Goal: Information Seeking & Learning: Find specific fact

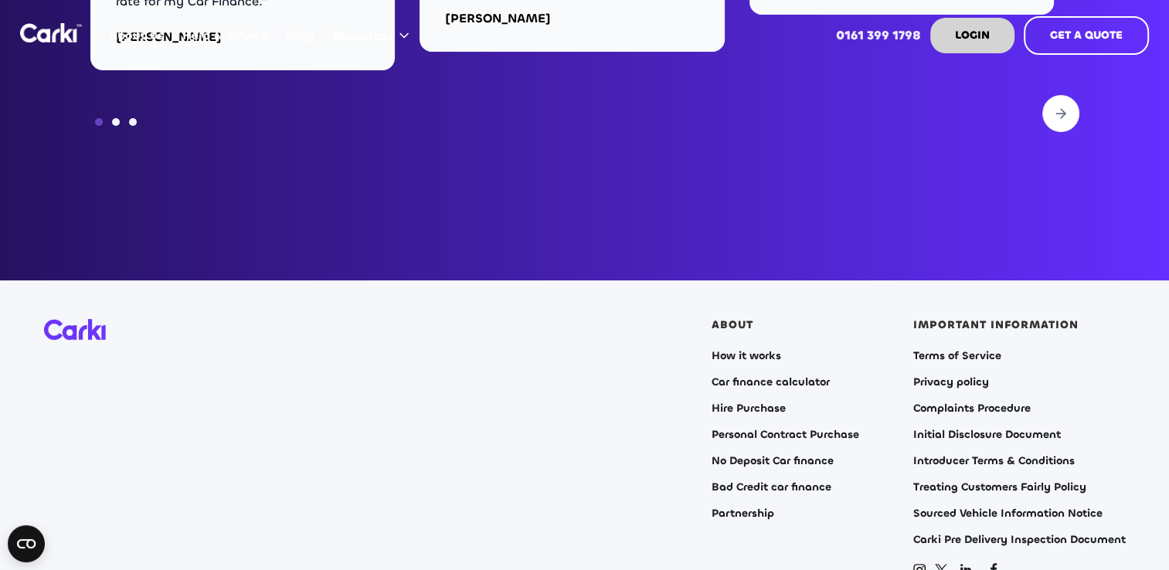
scroll to position [6259, 0]
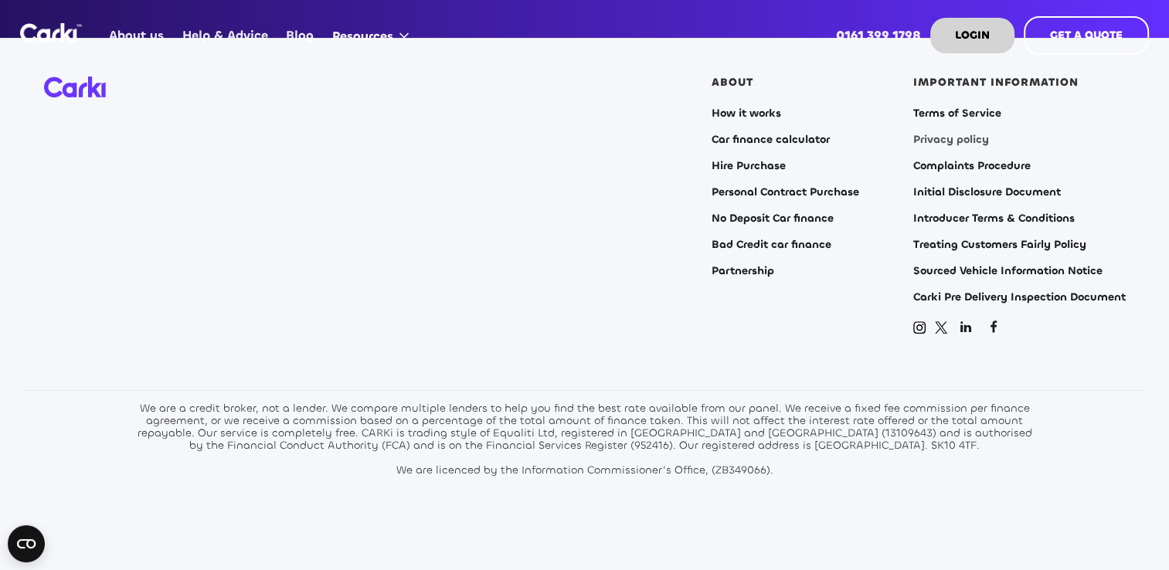
click at [956, 134] on link "Privacy policy" at bounding box center [952, 140] width 76 height 12
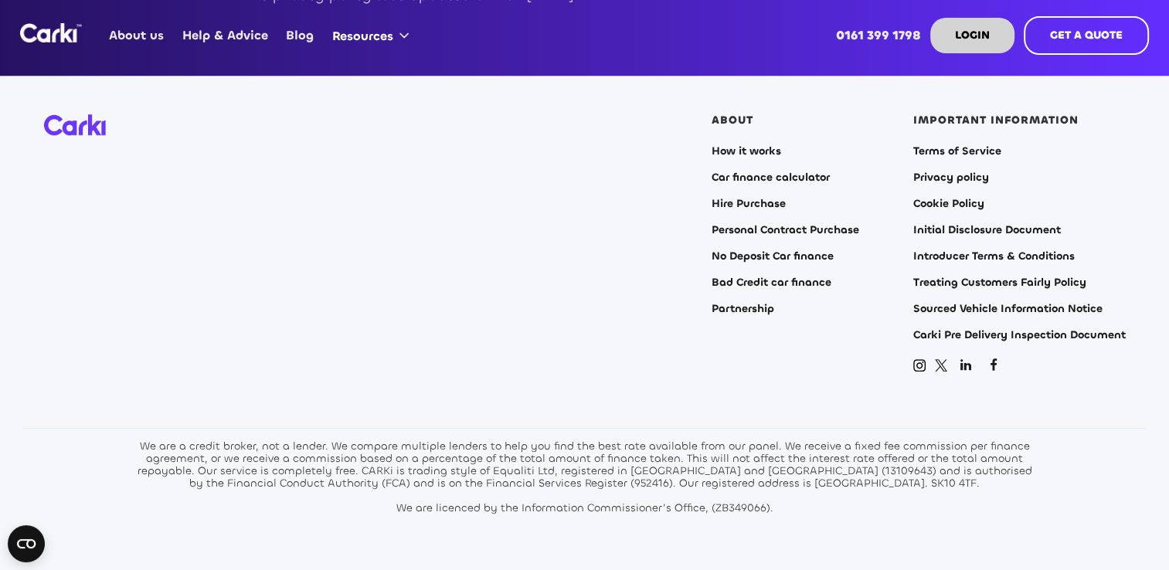
scroll to position [7400, 0]
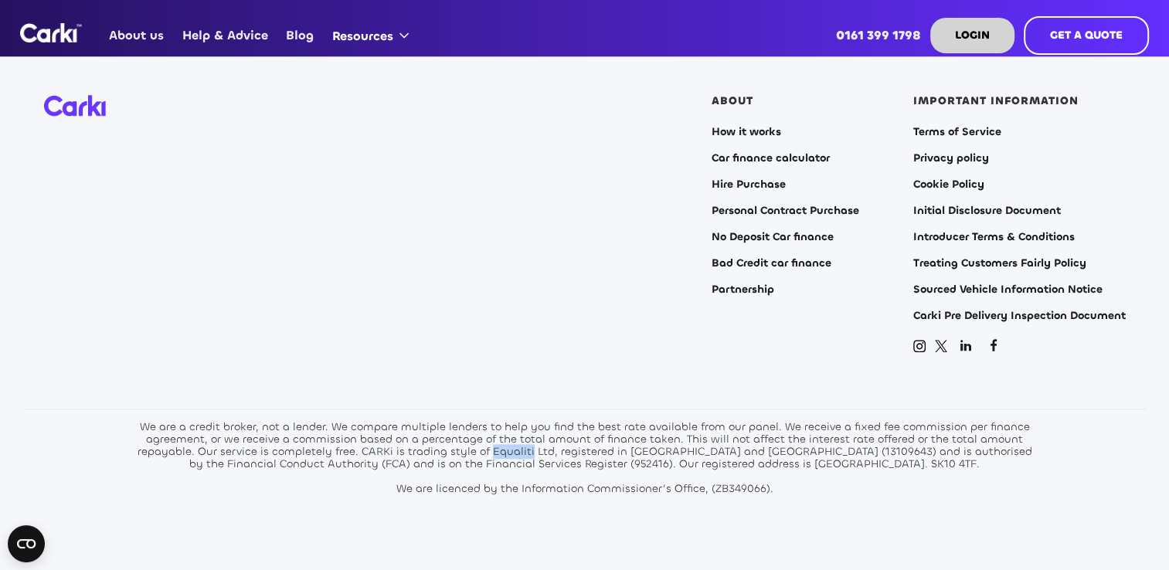
drag, startPoint x: 536, startPoint y: 415, endPoint x: 499, endPoint y: 417, distance: 37.2
click at [499, 421] on div "We are a credit broker, not a lender. We compare multiple lenders to help you f…" at bounding box center [585, 458] width 904 height 74
drag, startPoint x: 499, startPoint y: 417, endPoint x: 509, endPoint y: 416, distance: 9.4
drag, startPoint x: 509, startPoint y: 416, endPoint x: 642, endPoint y: 439, distance: 135.7
click at [642, 439] on div "We are a credit broker, not a lender. We compare multiple lenders to help you f…" at bounding box center [585, 458] width 904 height 74
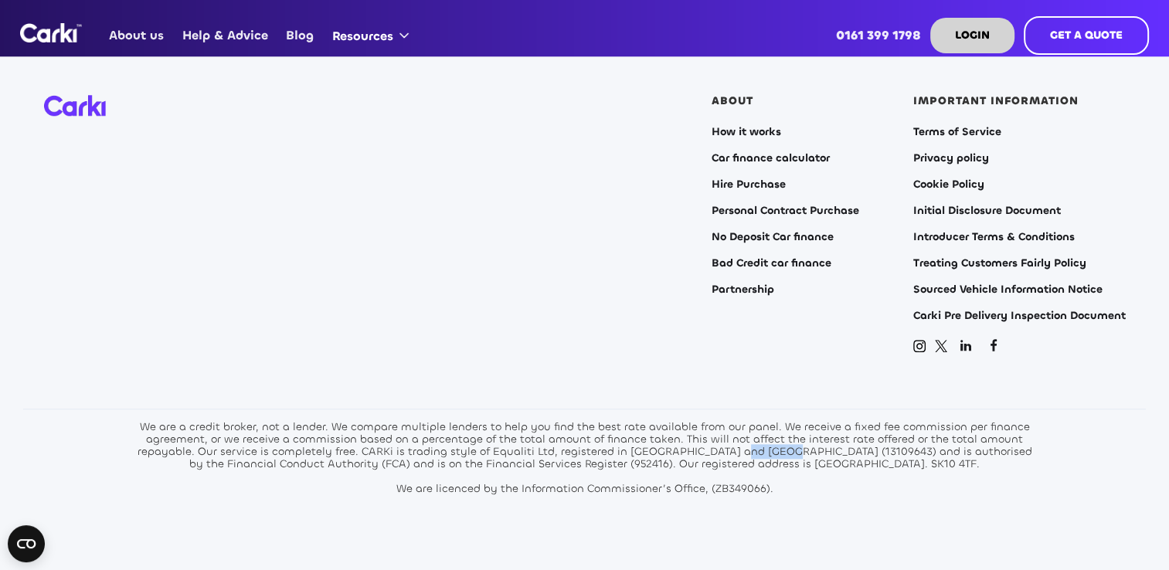
drag, startPoint x: 740, startPoint y: 413, endPoint x: 783, endPoint y: 416, distance: 42.6
click at [783, 421] on div "We are a credit broker, not a lender. We compare multiple lenders to help you f…" at bounding box center [585, 458] width 904 height 74
drag, startPoint x: 783, startPoint y: 416, endPoint x: 772, endPoint y: 413, distance: 11.3
copy div "13109643"
